Goal: Navigation & Orientation: Find specific page/section

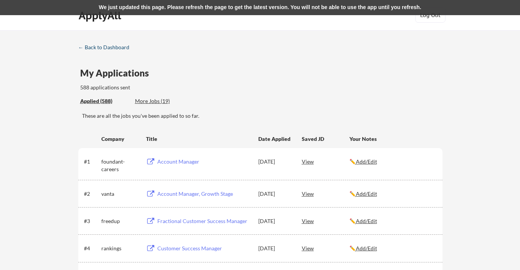
click at [94, 46] on div "← Back to Dashboard" at bounding box center [106, 47] width 57 height 5
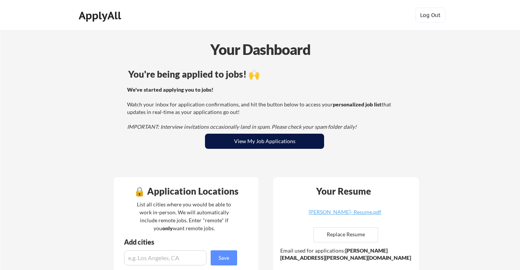
click at [238, 143] on button "View My Job Applications" at bounding box center [264, 141] width 119 height 15
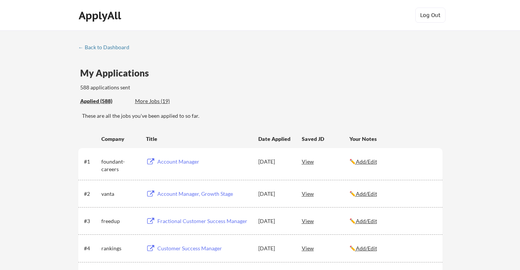
click at [104, 45] on div "← Back to Dashboard" at bounding box center [106, 47] width 57 height 5
